Goal: Task Accomplishment & Management: Manage account settings

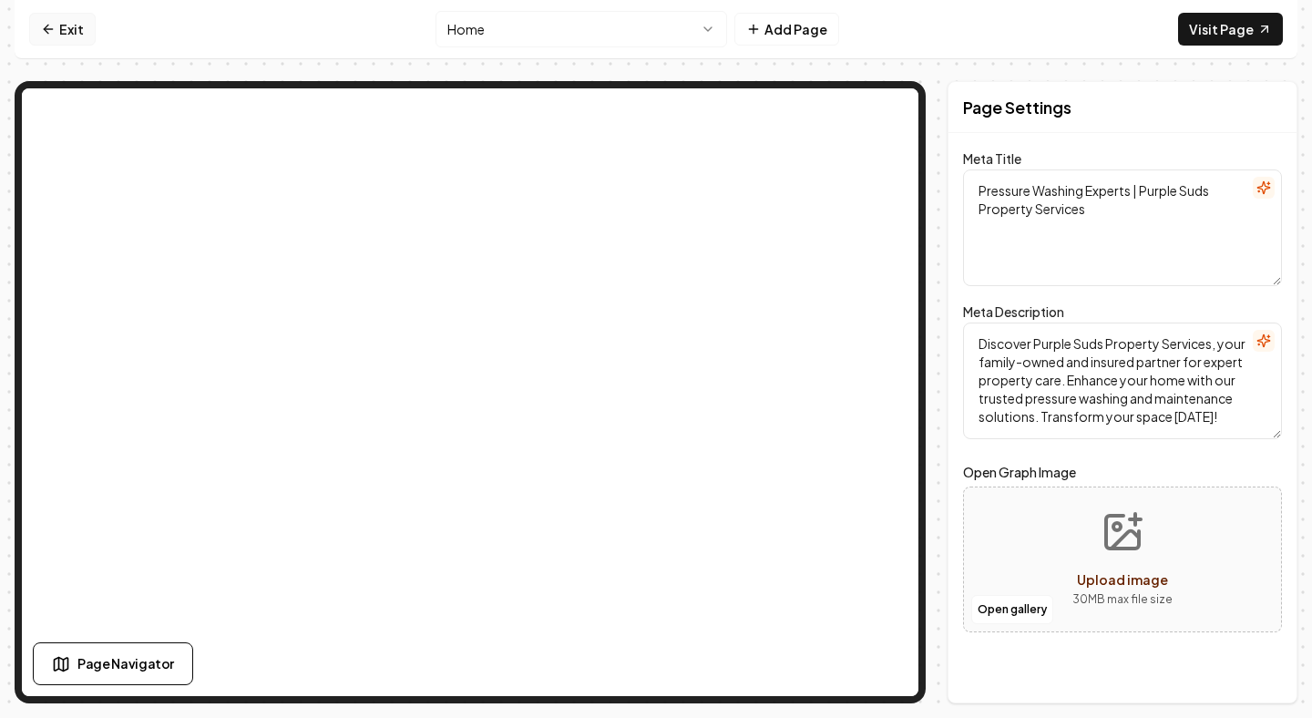
click at [72, 26] on link "Exit" at bounding box center [62, 29] width 67 height 33
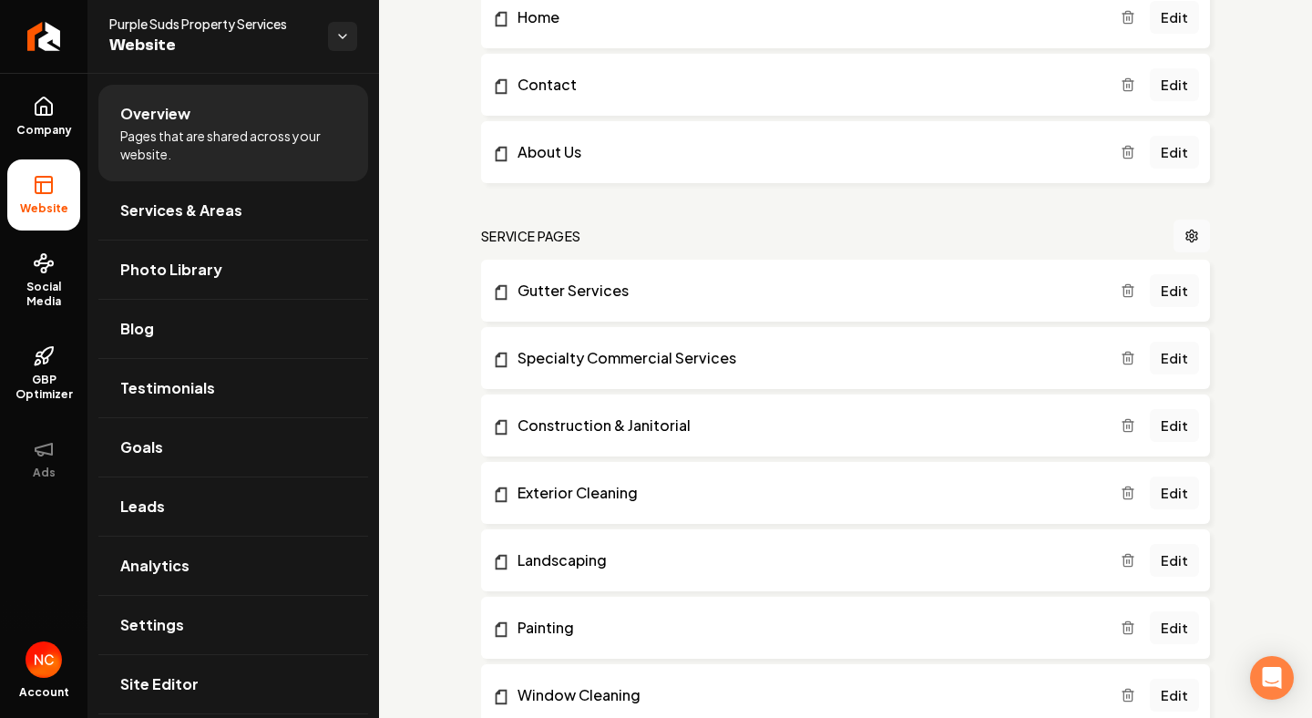
scroll to position [254, 0]
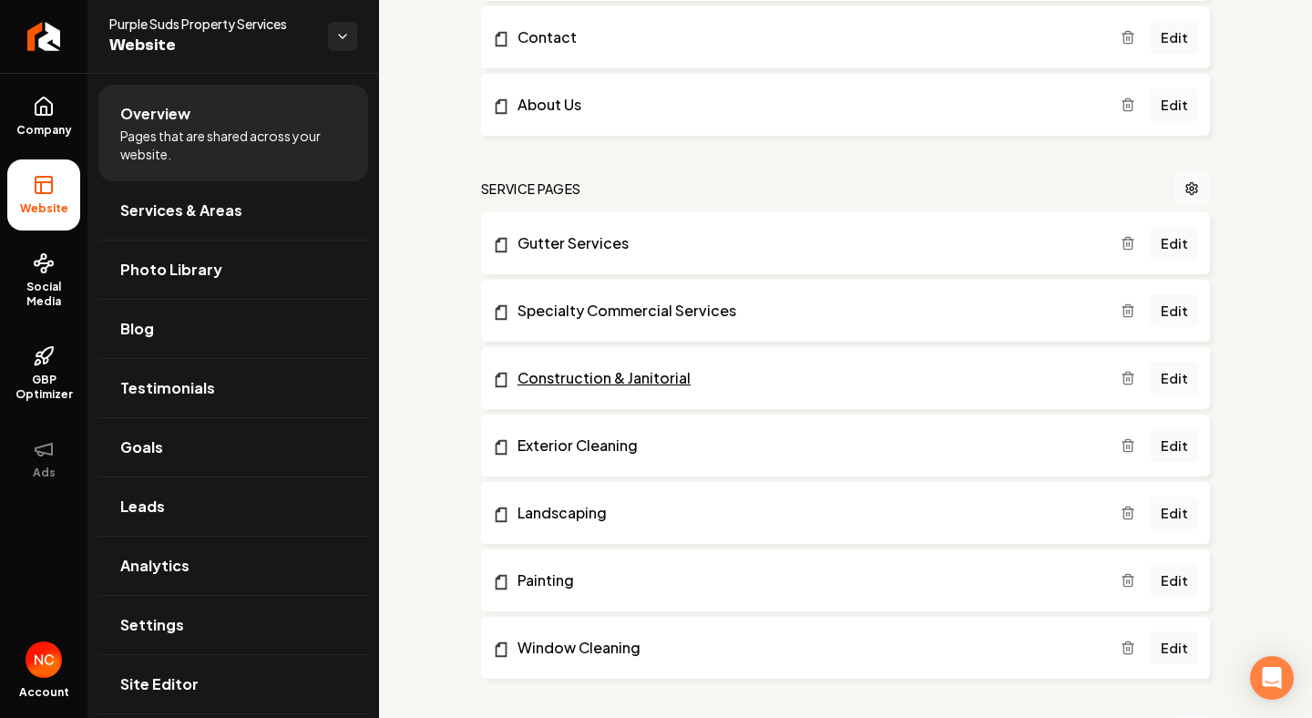
click at [641, 383] on link "Construction & Janitorial" at bounding box center [806, 378] width 629 height 22
click at [1178, 375] on link "Edit" at bounding box center [1174, 378] width 49 height 33
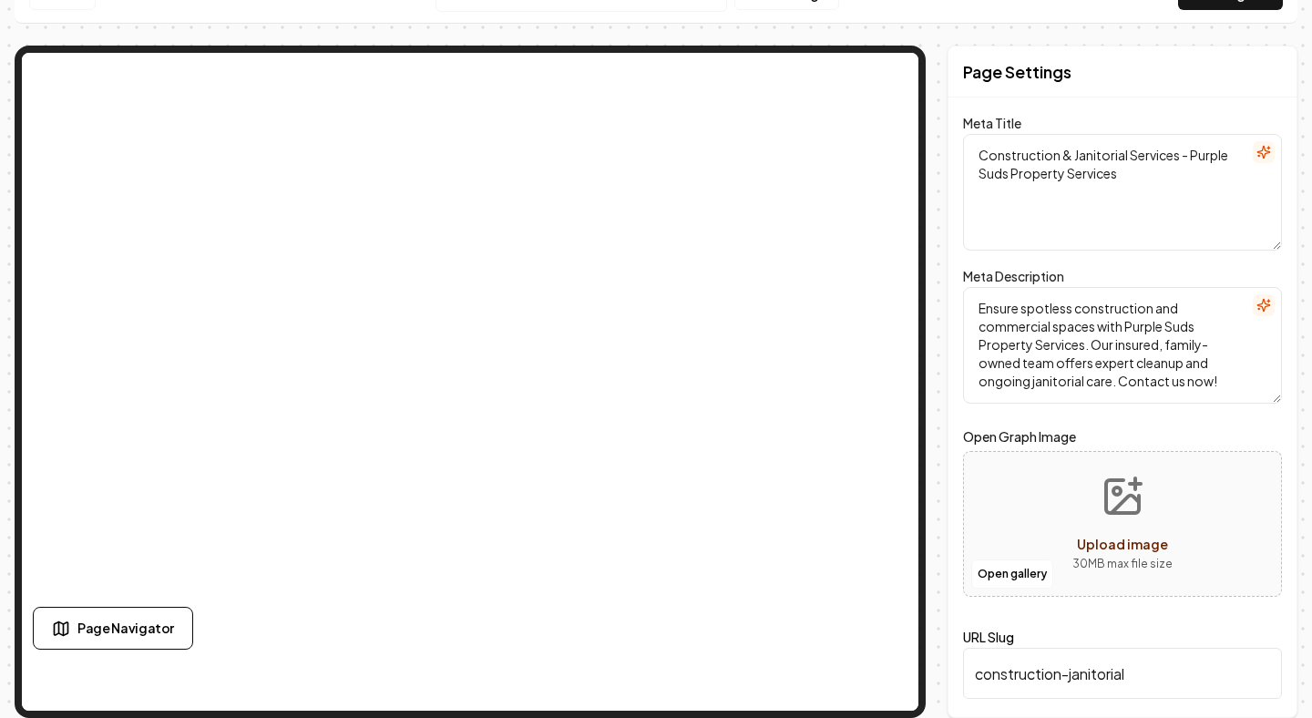
scroll to position [36, 0]
click at [1119, 516] on icon "Upload image" at bounding box center [1123, 497] width 44 height 44
click at [1017, 577] on button "Open gallery" at bounding box center [1012, 574] width 82 height 29
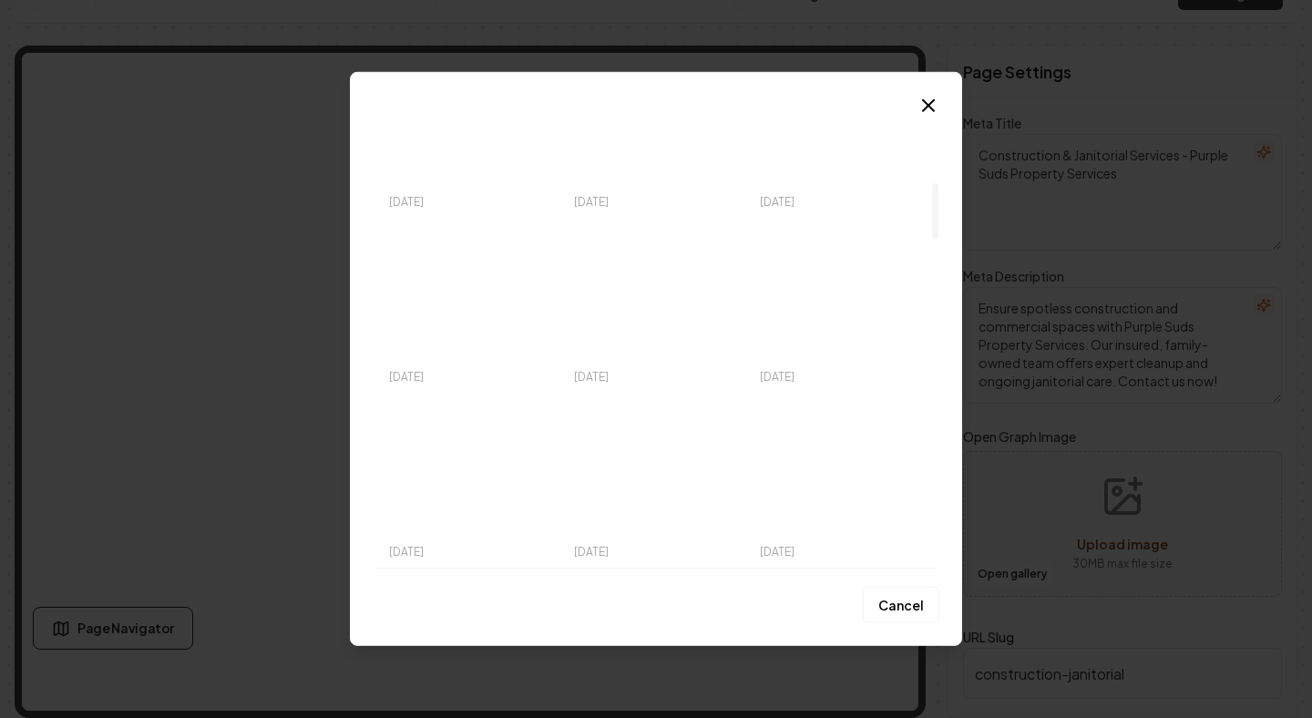
scroll to position [543, 0]
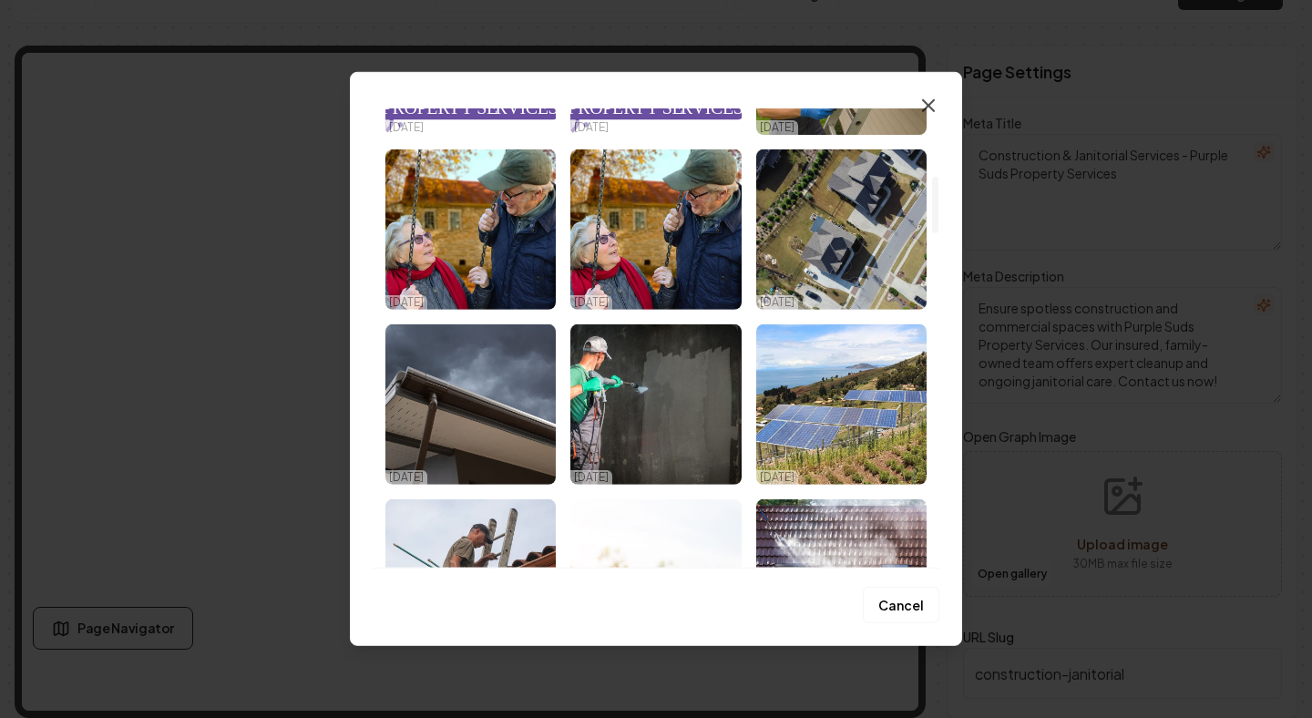
click at [929, 108] on icon "button" at bounding box center [929, 106] width 22 height 22
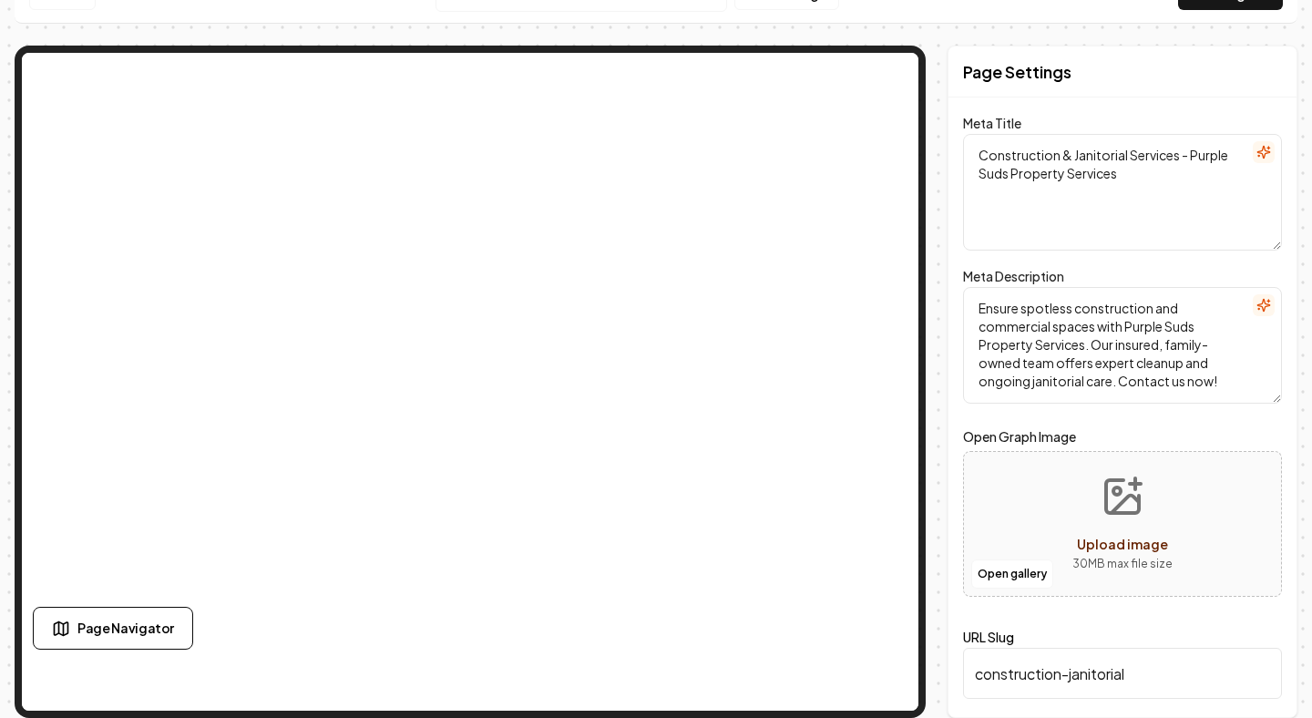
scroll to position [36, 0]
click at [1121, 506] on icon "Upload image" at bounding box center [1125, 504] width 27 height 17
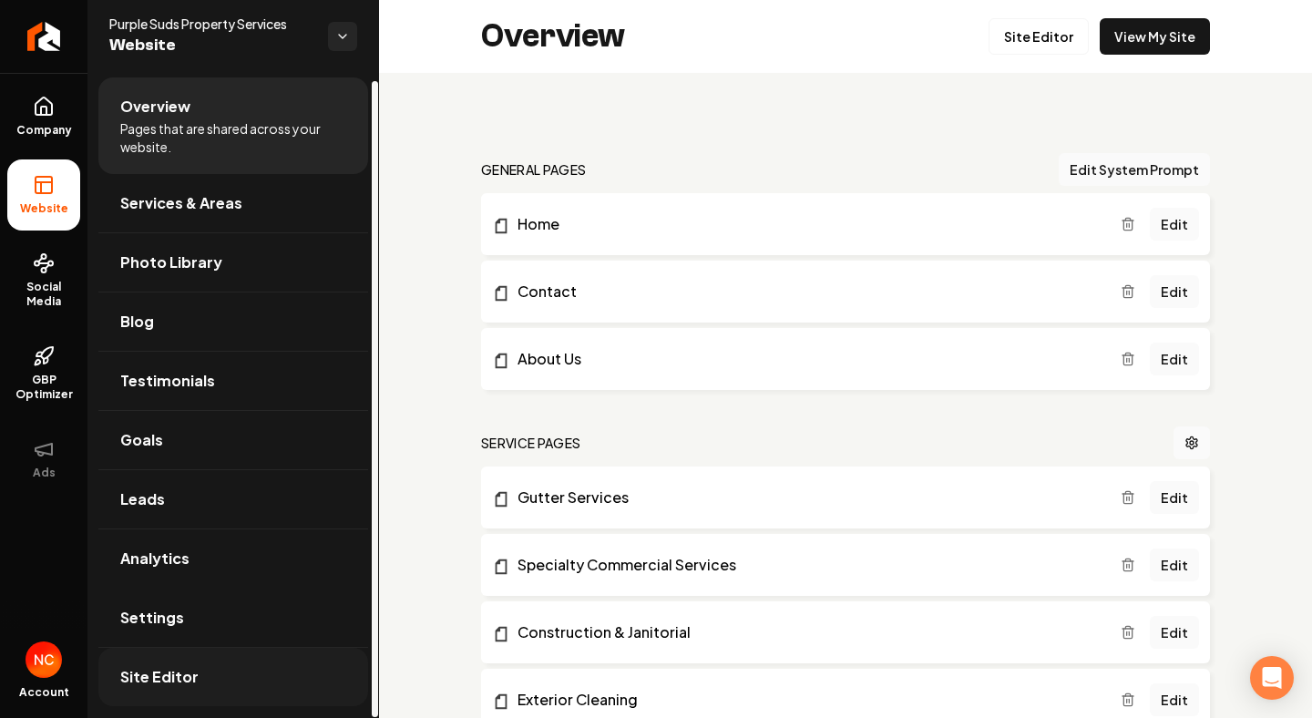
scroll to position [7, 0]
click at [185, 678] on span "Site Editor" at bounding box center [159, 677] width 78 height 22
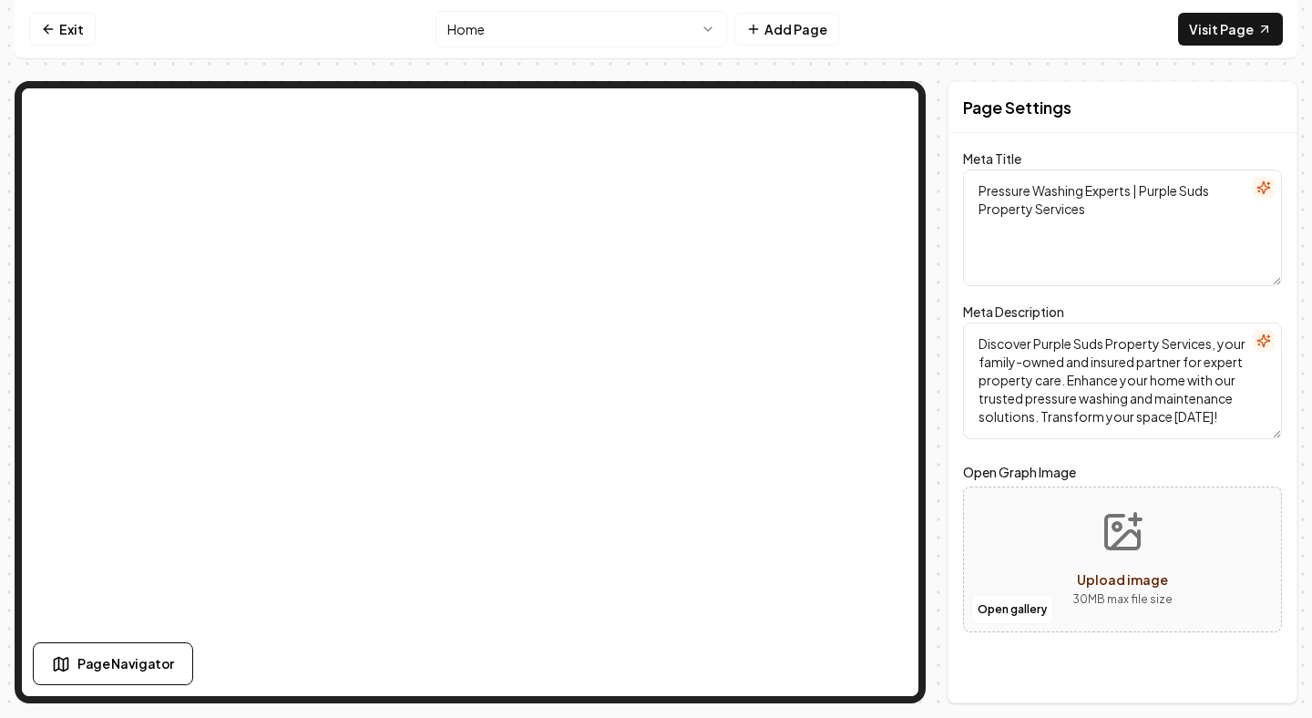
click at [1132, 547] on icon "Upload image" at bounding box center [1122, 532] width 33 height 33
click at [65, 40] on link "Exit" at bounding box center [62, 29] width 67 height 33
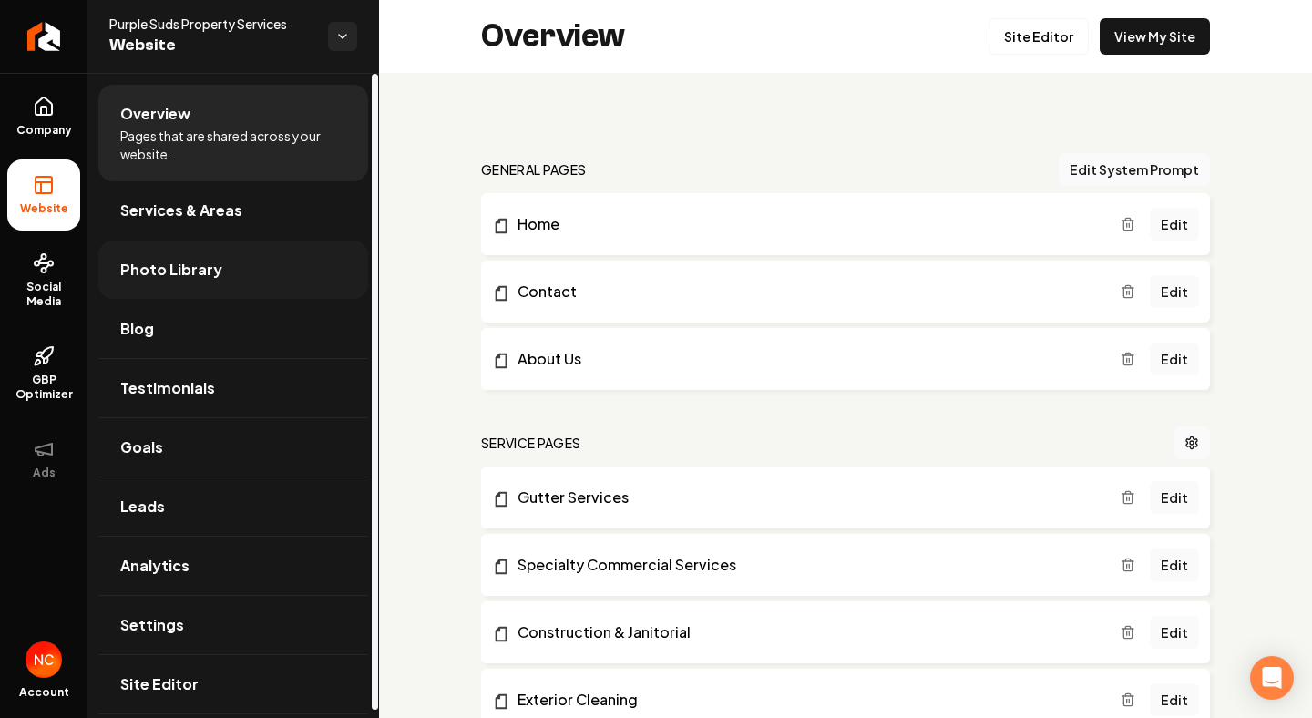
click at [215, 274] on link "Photo Library" at bounding box center [233, 270] width 270 height 58
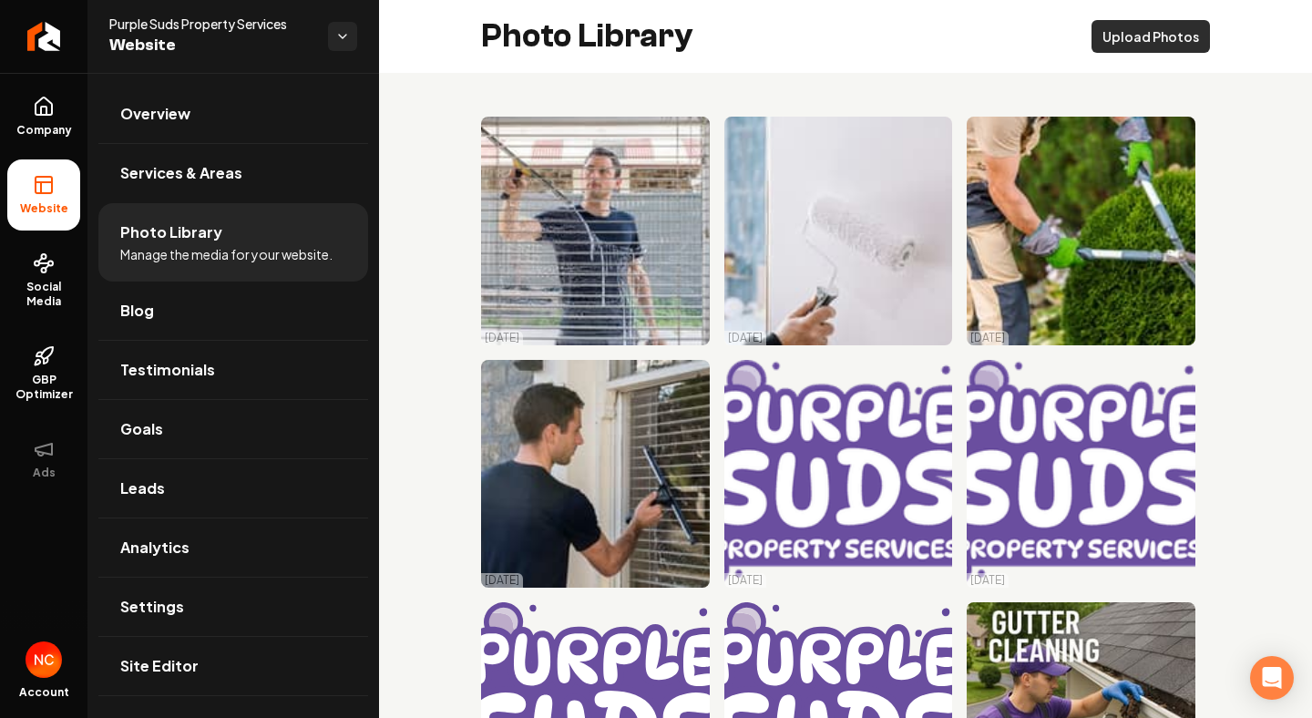
click at [1154, 49] on button "Upload Photos" at bounding box center [1151, 36] width 118 height 33
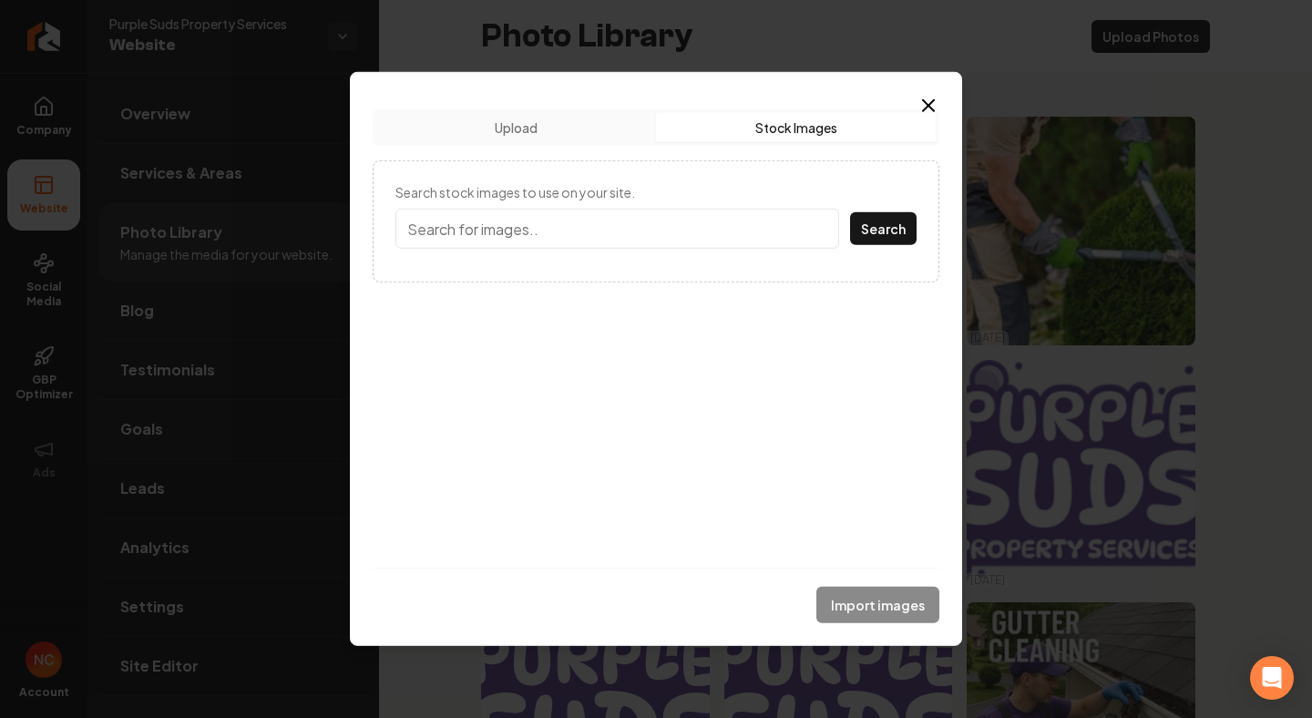
click at [790, 140] on button "Stock Images" at bounding box center [796, 127] width 280 height 29
click at [522, 228] on input "Search stock images to use on your site." at bounding box center [617, 229] width 444 height 40
click at [884, 228] on button "Search" at bounding box center [883, 228] width 67 height 33
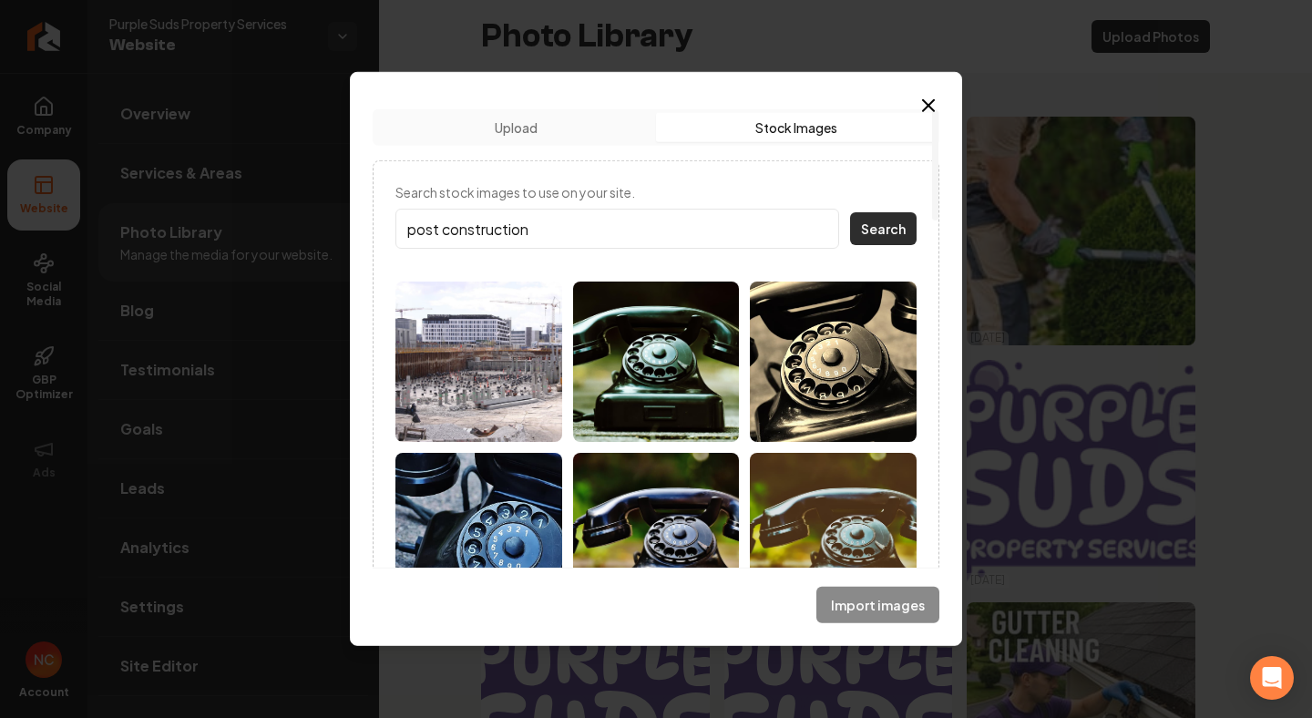
click at [892, 230] on button "Search" at bounding box center [883, 228] width 67 height 33
click at [614, 236] on input "post construction" at bounding box center [617, 229] width 444 height 40
click at [884, 228] on button "Search" at bounding box center [883, 228] width 67 height 33
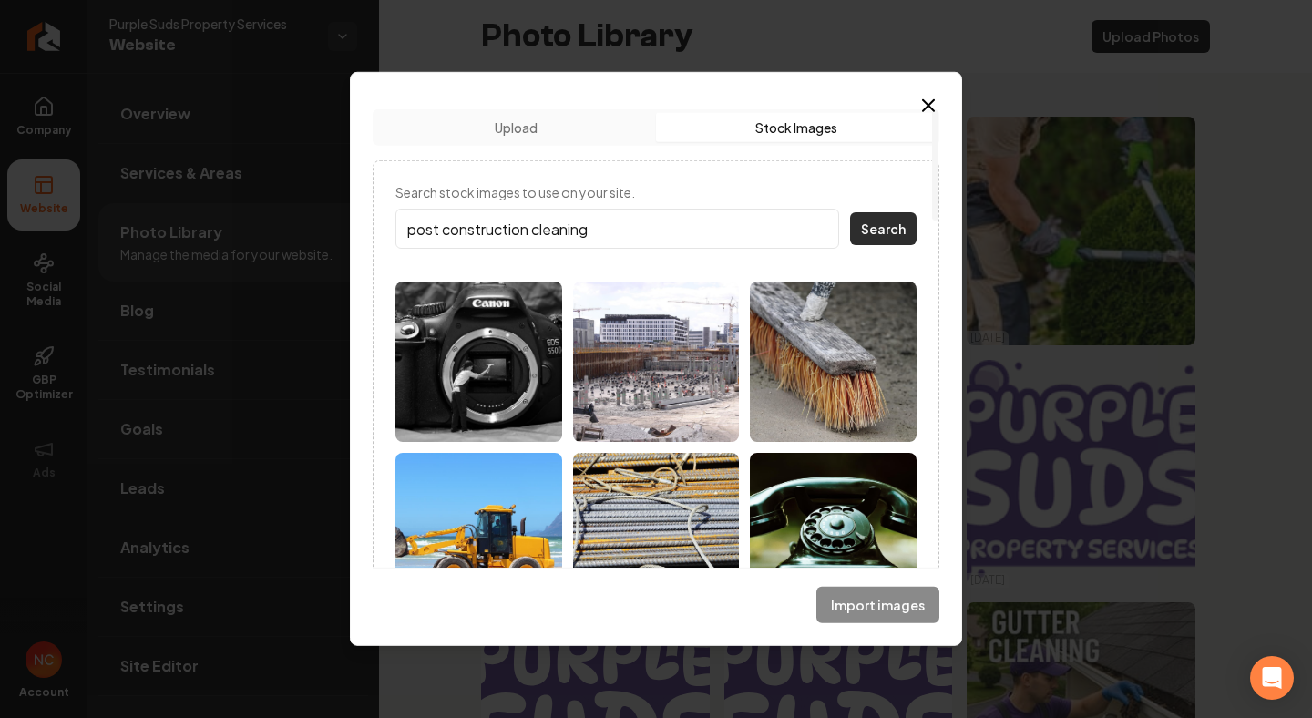
click at [890, 231] on button "Search" at bounding box center [883, 228] width 67 height 33
click at [422, 231] on input "post construction cleaning" at bounding box center [617, 229] width 444 height 40
click at [884, 228] on button "Search" at bounding box center [883, 228] width 67 height 33
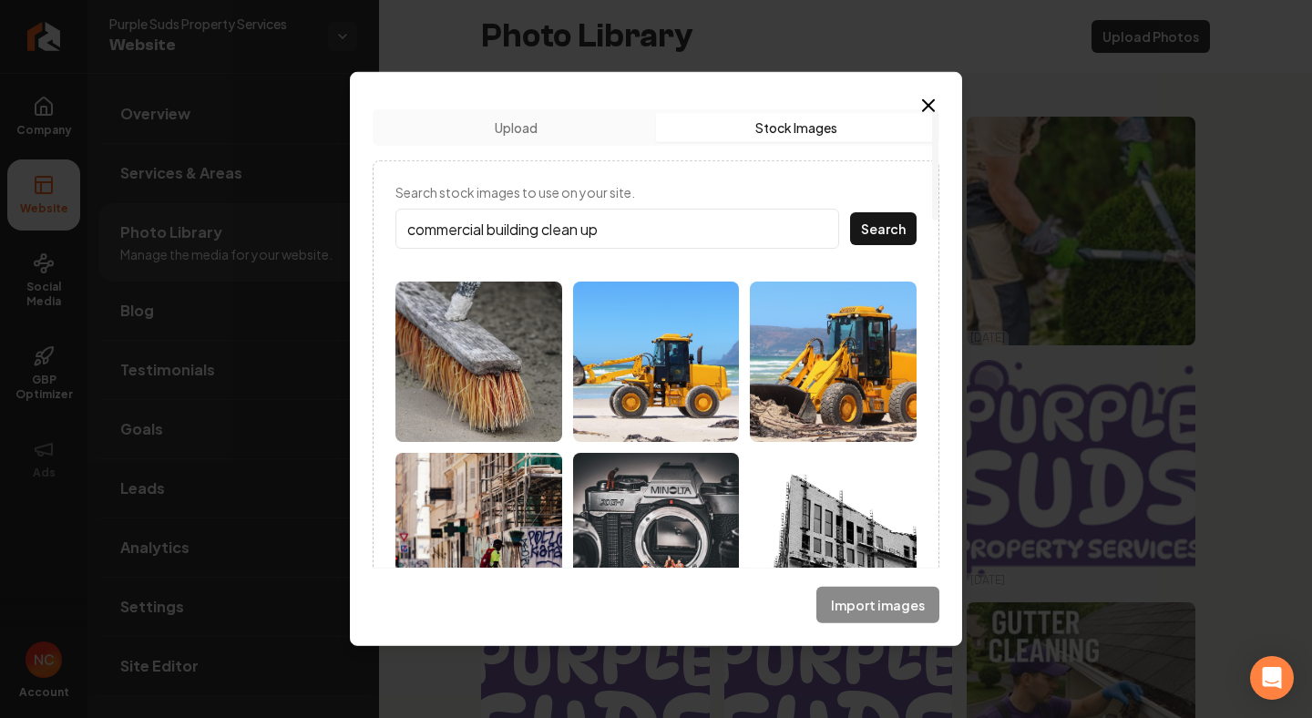
type input "commercial building clean up"
click at [884, 228] on button "Search" at bounding box center [883, 228] width 67 height 33
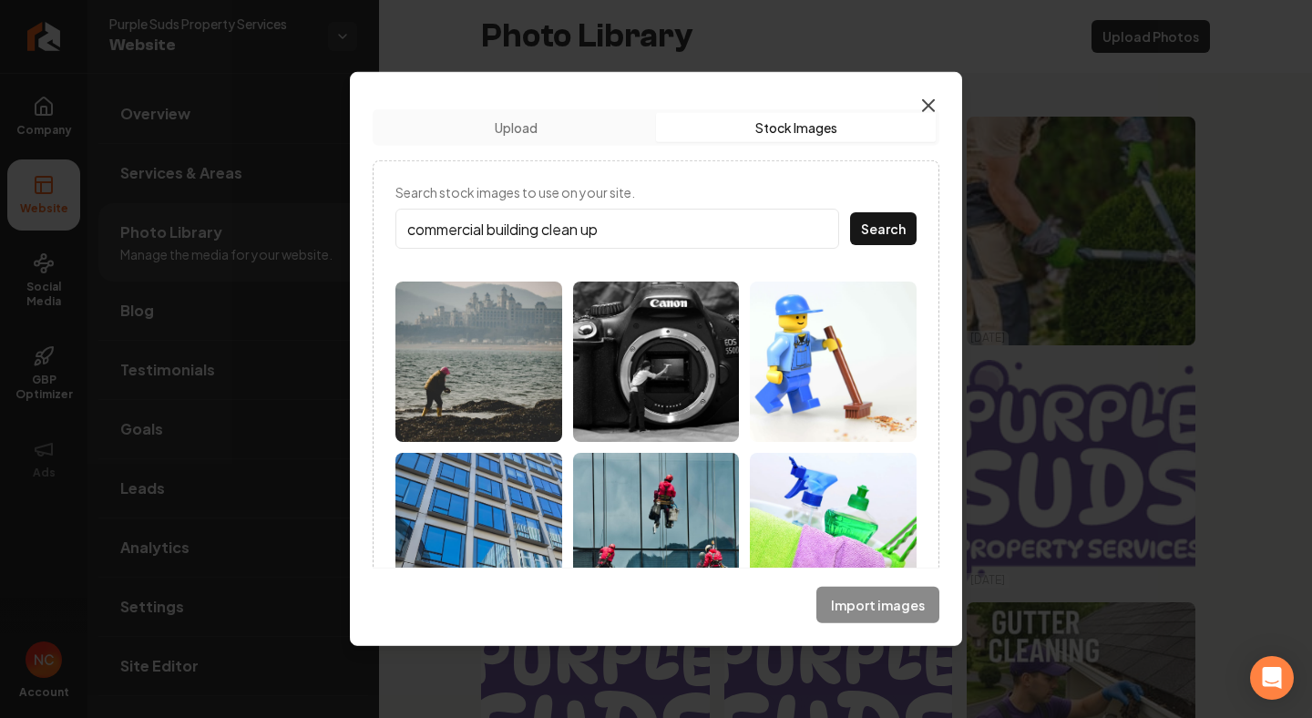
click at [928, 107] on icon "button" at bounding box center [928, 105] width 11 height 11
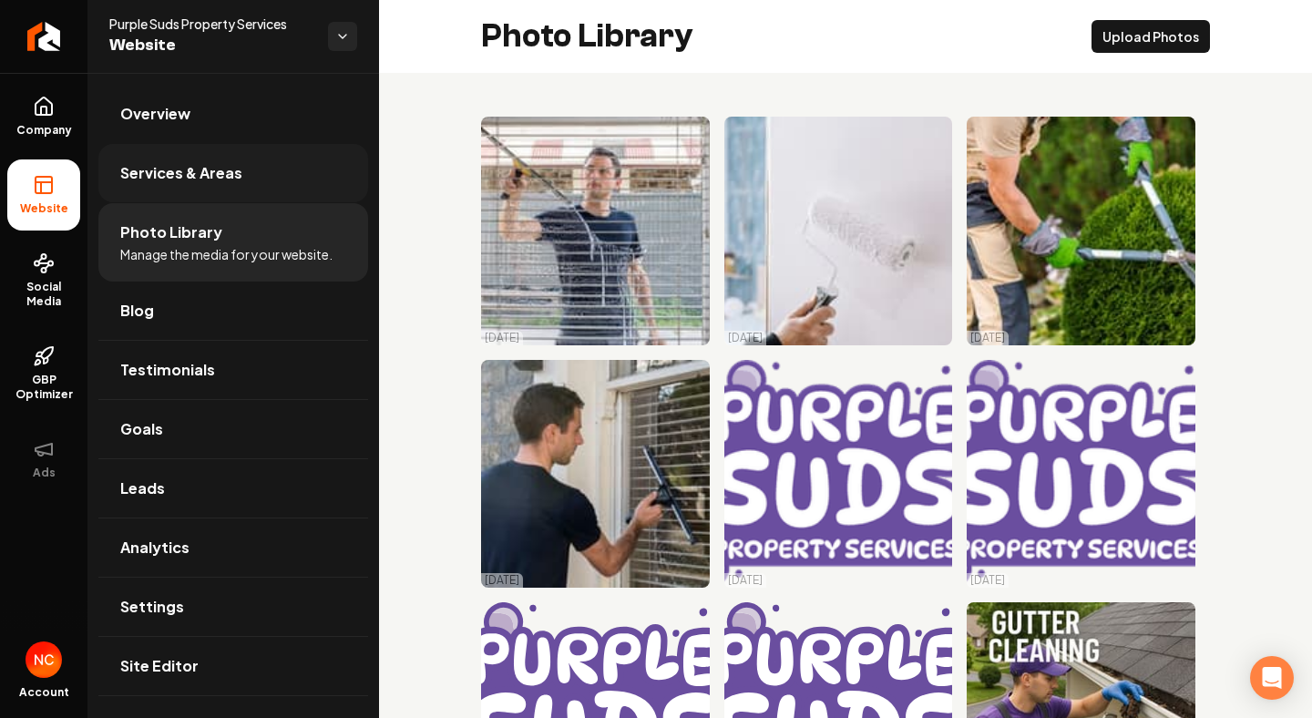
click at [208, 183] on span "Services & Areas" at bounding box center [181, 173] width 122 height 22
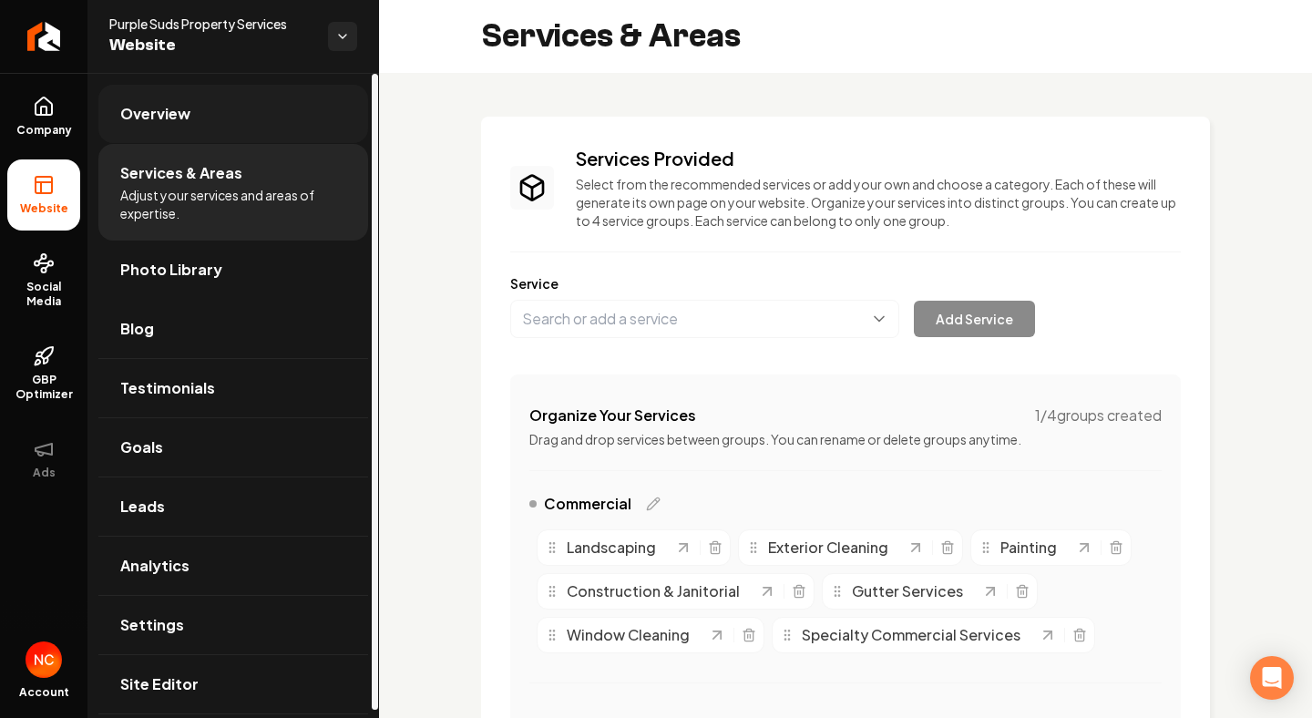
click at [193, 104] on link "Overview" at bounding box center [233, 114] width 270 height 58
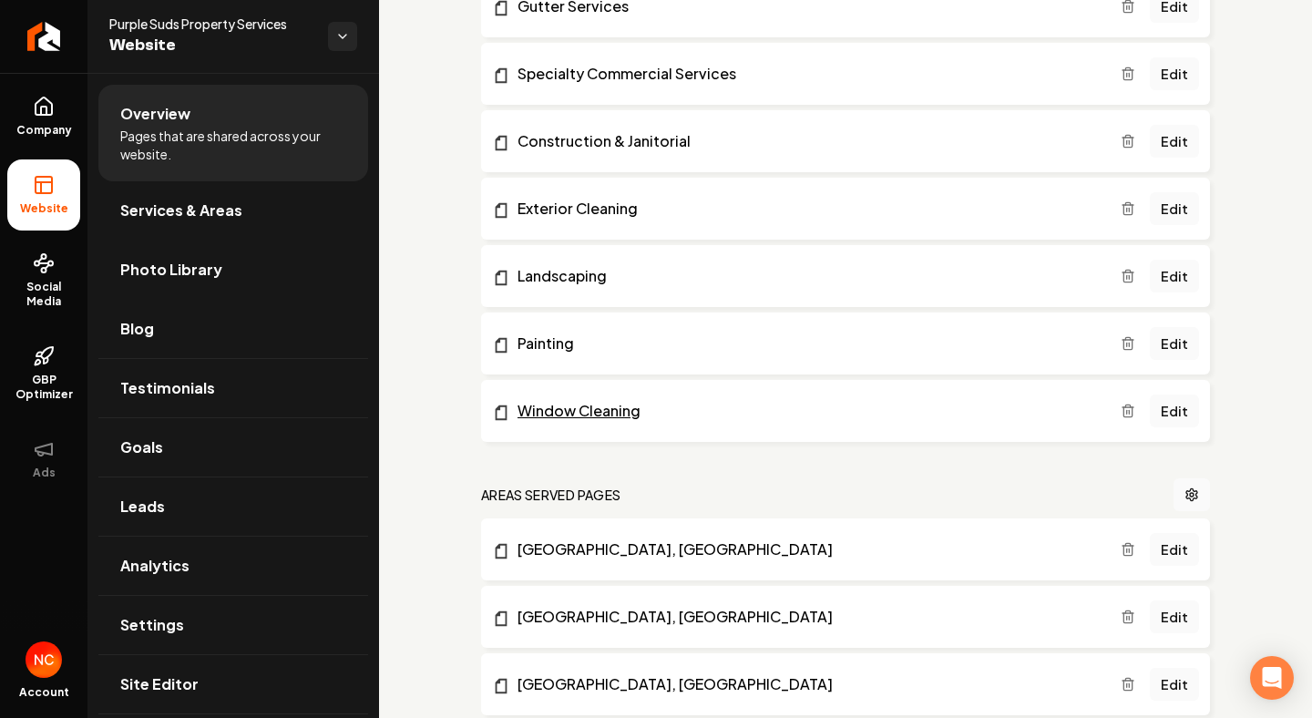
scroll to position [498, 0]
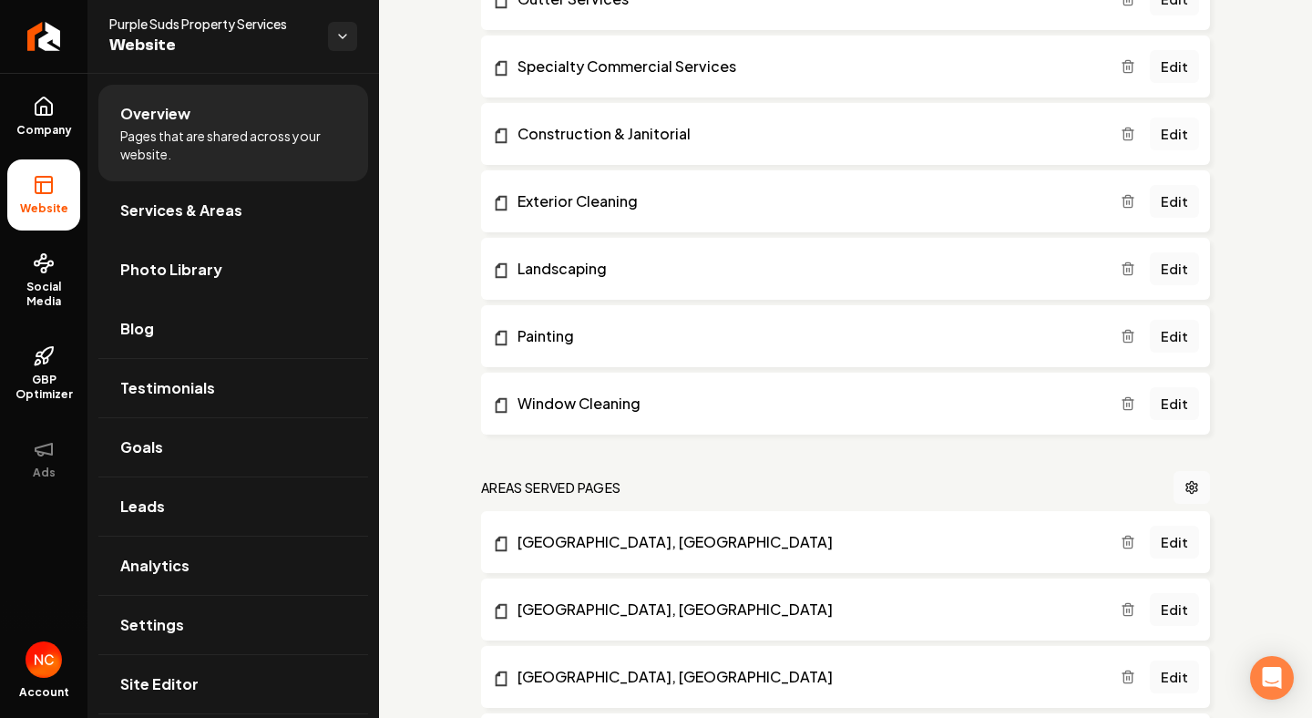
click at [1184, 131] on link "Edit" at bounding box center [1174, 134] width 49 height 33
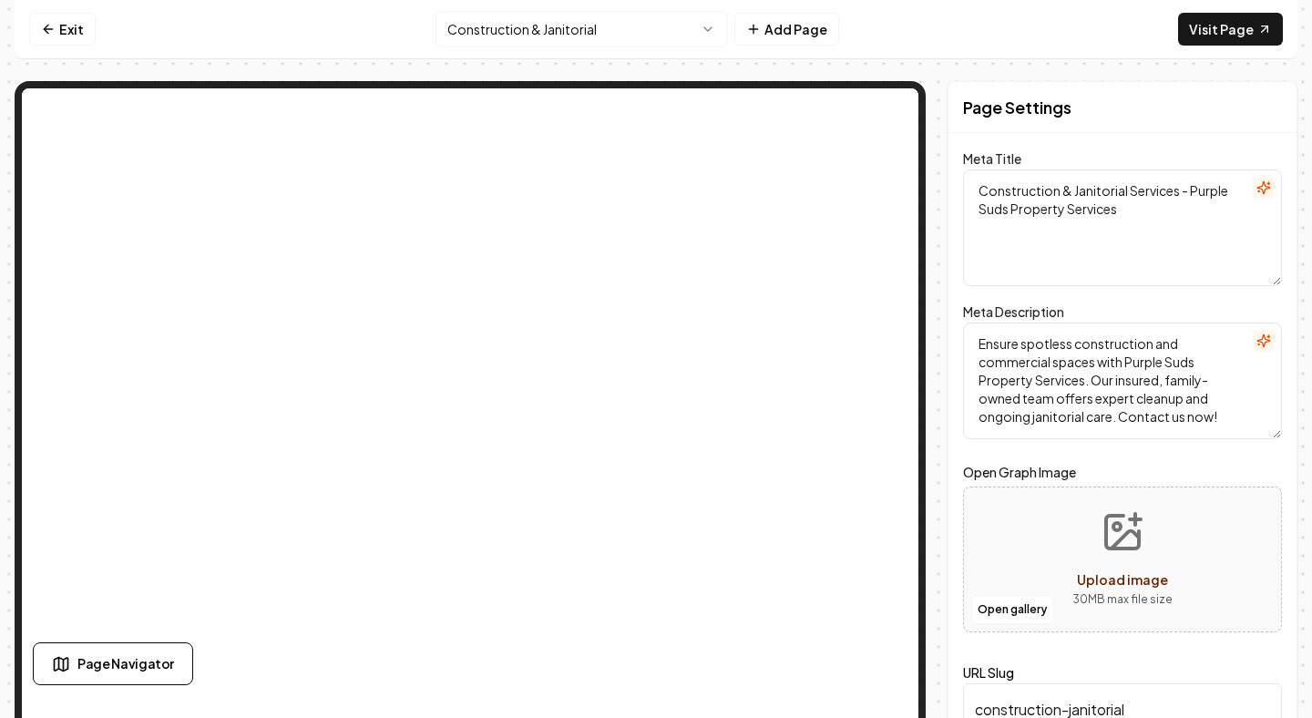
click at [1121, 527] on circle "Upload image" at bounding box center [1117, 526] width 7 height 7
type input "**********"
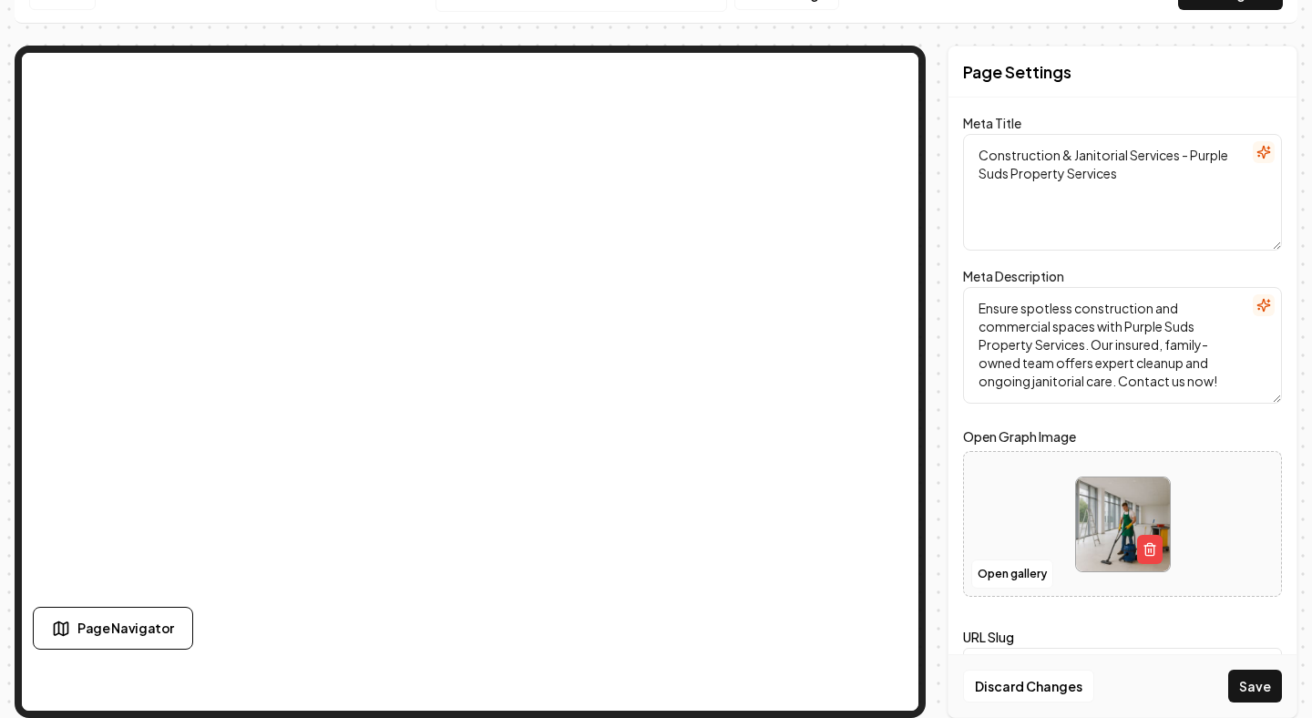
scroll to position [36, 0]
click at [1263, 685] on button "Save" at bounding box center [1255, 686] width 54 height 33
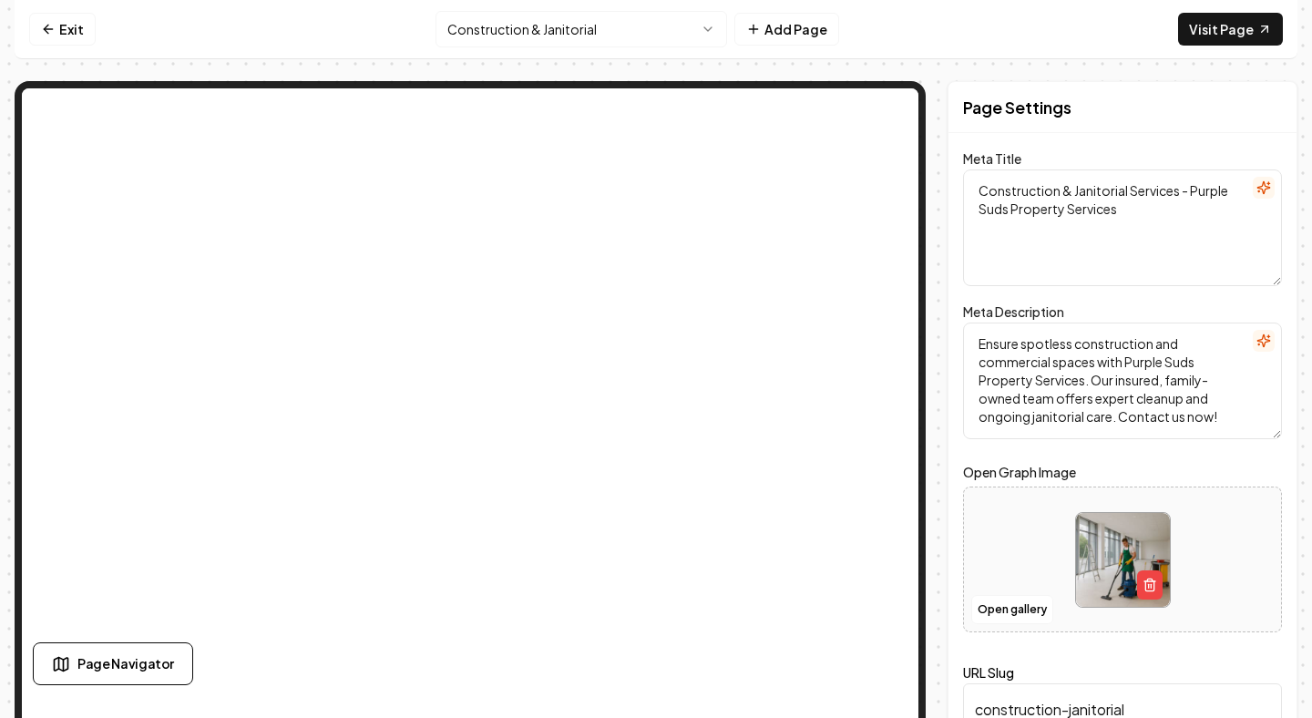
scroll to position [0, 0]
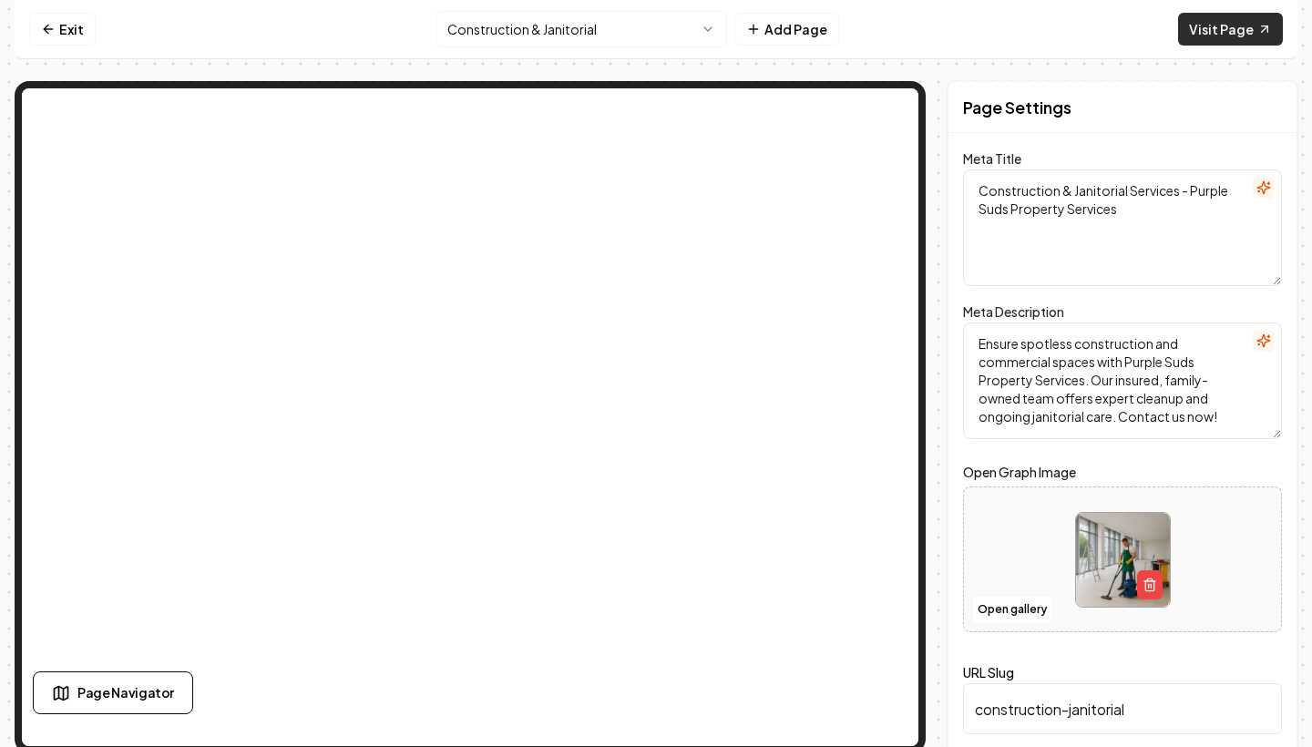
click at [1234, 32] on link "Visit Page" at bounding box center [1230, 29] width 105 height 33
